Goal: Find specific page/section: Find specific page/section

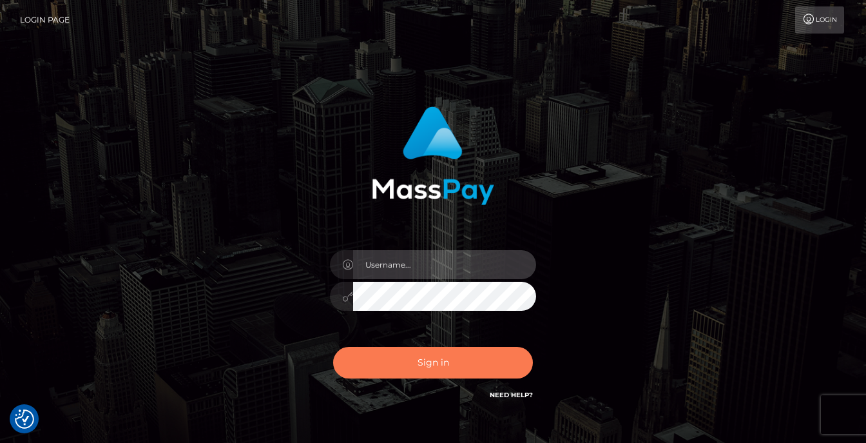
type input "vlad"
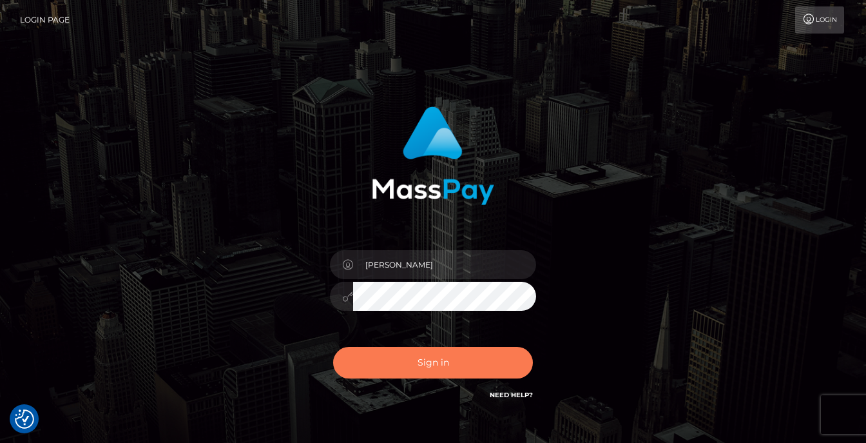
click at [402, 374] on button "Sign in" at bounding box center [433, 363] width 200 height 32
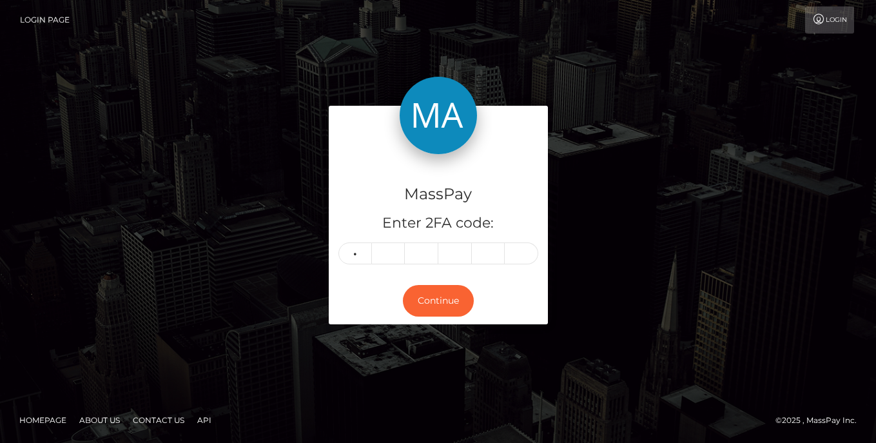
type input "3"
type input "6"
type input "7"
type input "6"
type input "9"
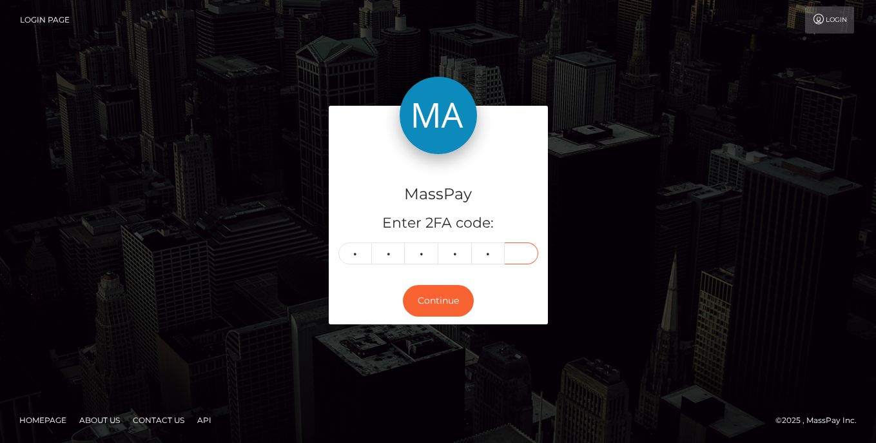
type input "3"
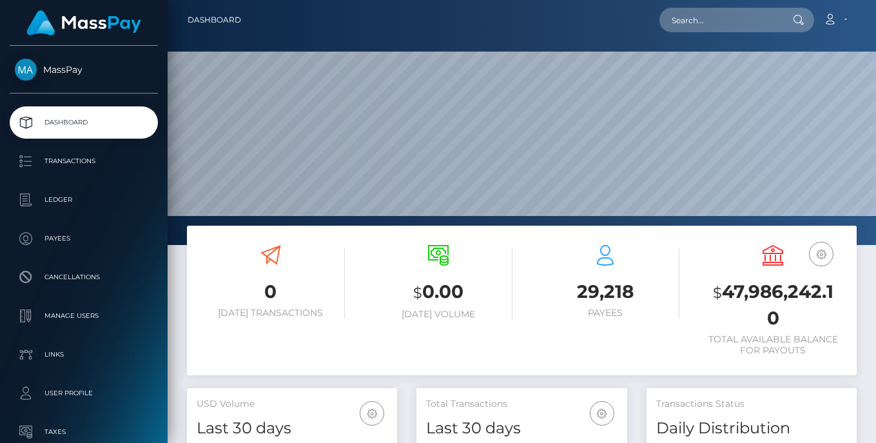
scroll to position [229, 211]
click at [718, 18] on input "text" at bounding box center [719, 20] width 121 height 24
paste input "OUSSAMA"
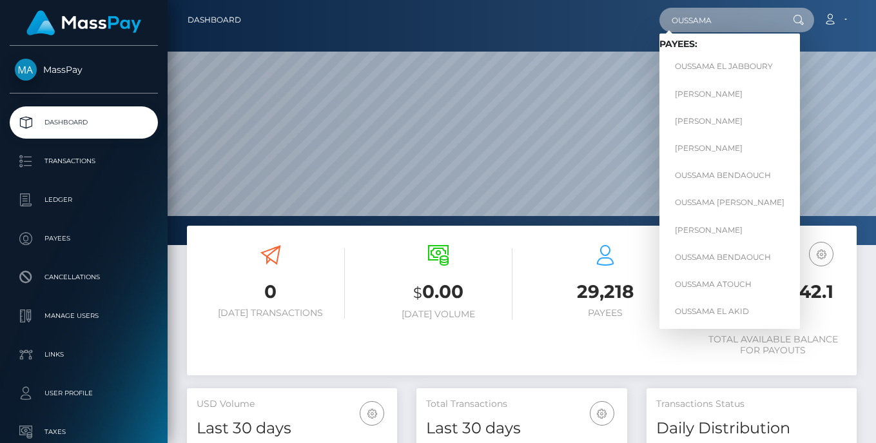
click at [703, 21] on input "OUSSAMA" at bounding box center [719, 20] width 121 height 24
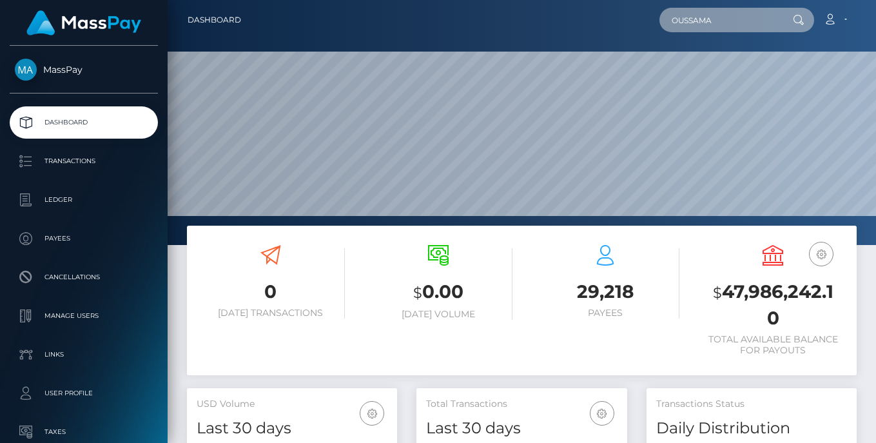
click at [703, 21] on input "OUSSAMA" at bounding box center [719, 20] width 121 height 24
paste input "ea0440ca"
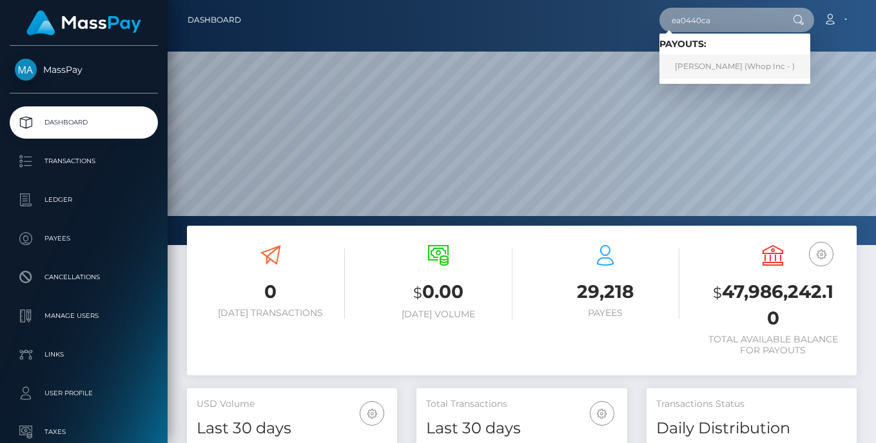
type input "ea0440ca"
click at [726, 65] on link "OUSSAMA MAHMOUDI (Whop Inc - )" at bounding box center [734, 67] width 151 height 24
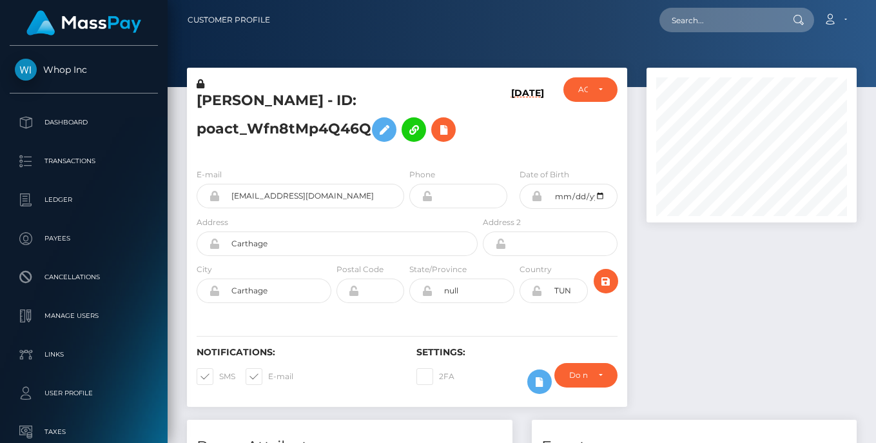
scroll to position [155, 211]
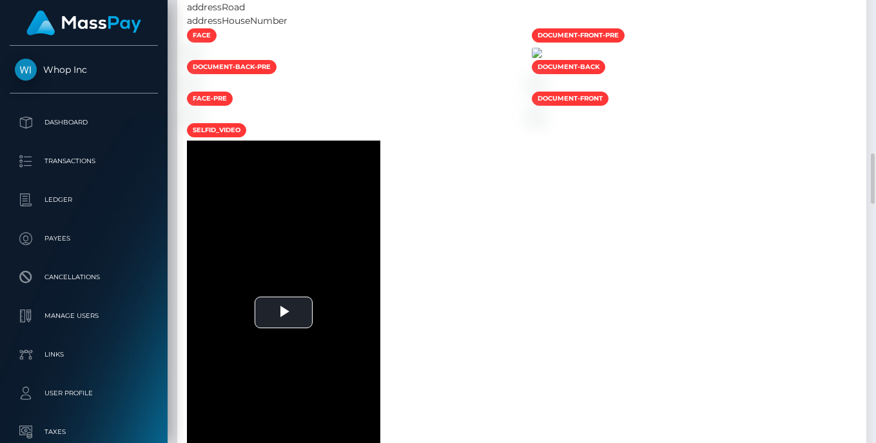
click at [542, 58] on img at bounding box center [537, 53] width 10 height 10
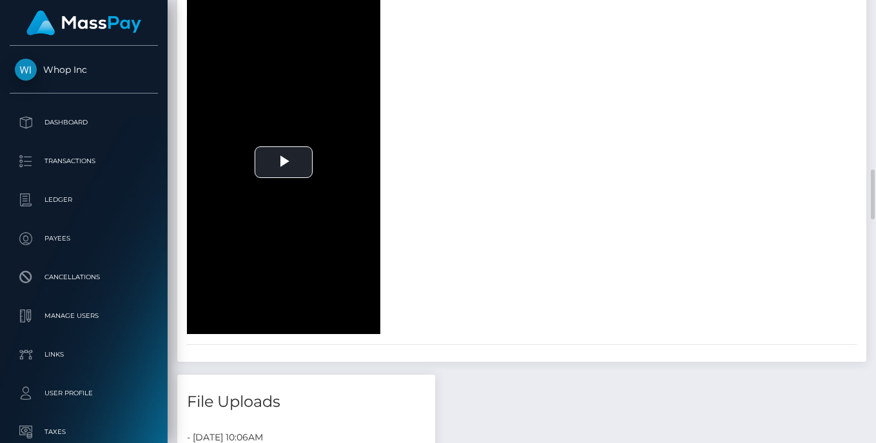
scroll to position [1652, 0]
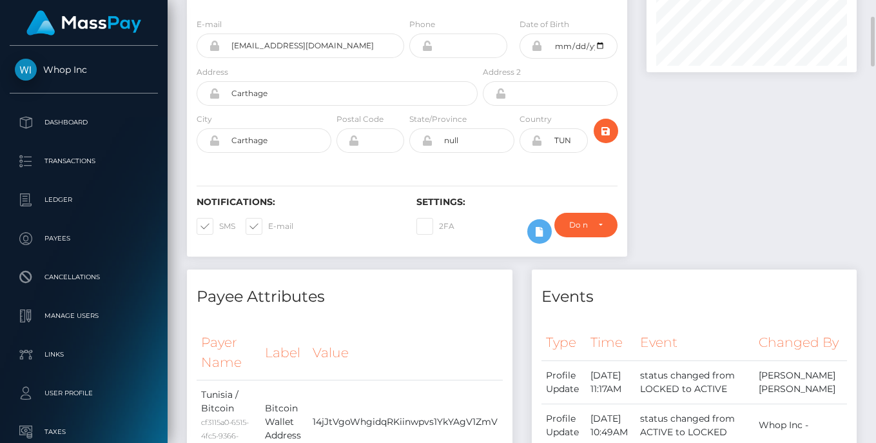
scroll to position [0, 0]
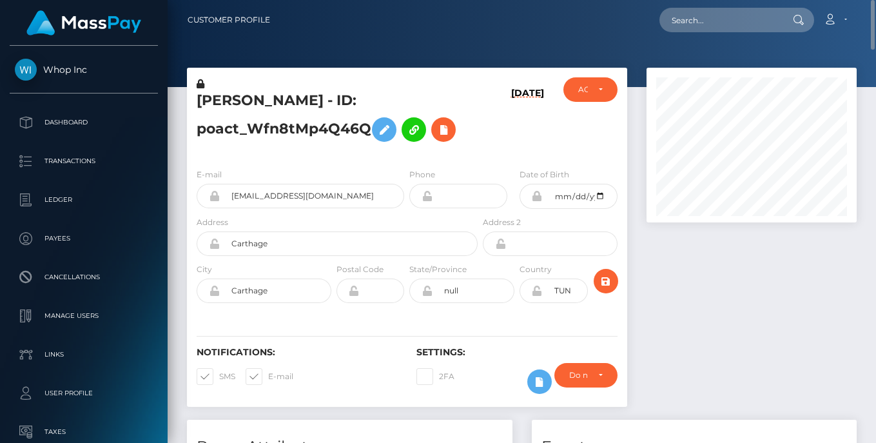
click at [226, 93] on h5 "[PERSON_NAME] - ID: poact_Wfn8tMp4Q46Q" at bounding box center [334, 119] width 274 height 57
copy h5 "OUSSAMA"
